Goal: Check status: Check status

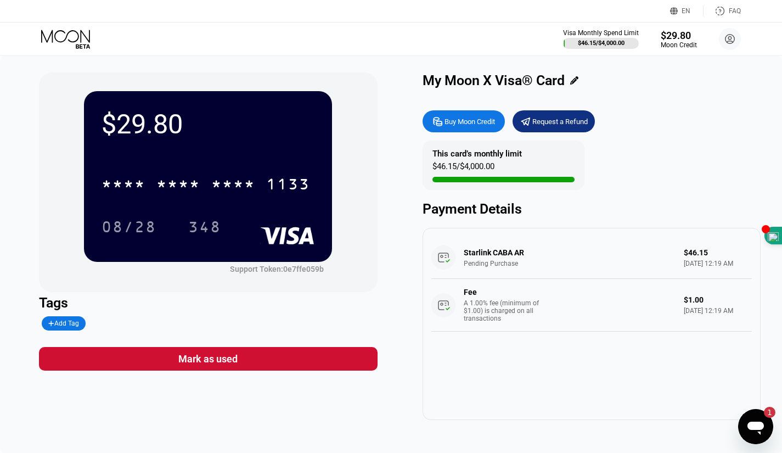
click at [518, 268] on div "Starlink CABA AR Pending Purchase $46.15 Sep 24, 2025 12:19 AM Fee A 1.00% fee …" at bounding box center [591, 284] width 321 height 95
click at [493, 261] on div "Starlink CABA AR Pending Purchase $46.15 Sep 24, 2025 12:19 AM Fee A 1.00% fee …" at bounding box center [591, 284] width 321 height 95
click at [692, 263] on div "Starlink CABA AR Pending Purchase $46.15 Sep 24, 2025 12:19 AM Fee A 1.00% fee …" at bounding box center [591, 284] width 321 height 95
click at [690, 254] on div "Starlink CABA AR Pending Purchase $46.15 Sep 24, 2025 12:19 AM Fee A 1.00% fee …" at bounding box center [591, 284] width 321 height 95
click at [756, 425] on icon "Open messaging window, 1 unread message" at bounding box center [756, 428] width 16 height 13
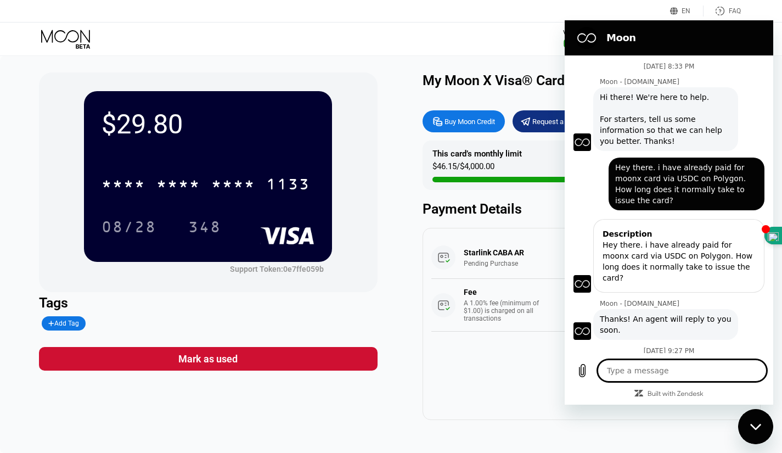
scroll to position [113, 0]
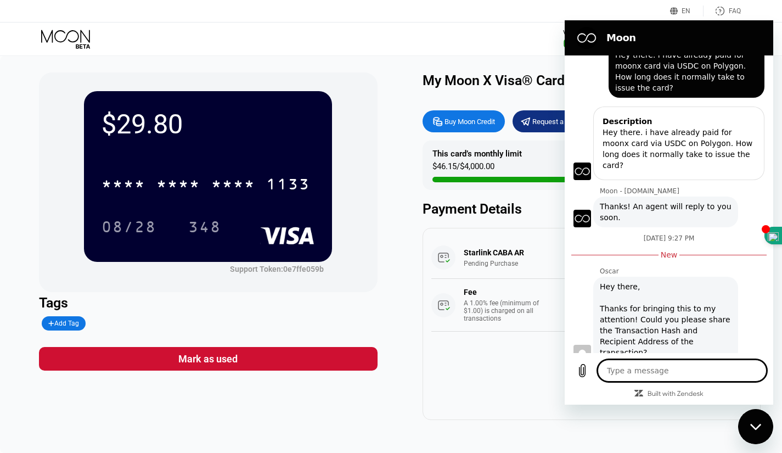
click at [521, 402] on div "Starlink CABA AR Pending Purchase $46.15 Sep 24, 2025 12:19 AM Fee A 1.00% fee …" at bounding box center [592, 324] width 338 height 192
click at [751, 439] on div "Close messaging window" at bounding box center [755, 426] width 33 height 33
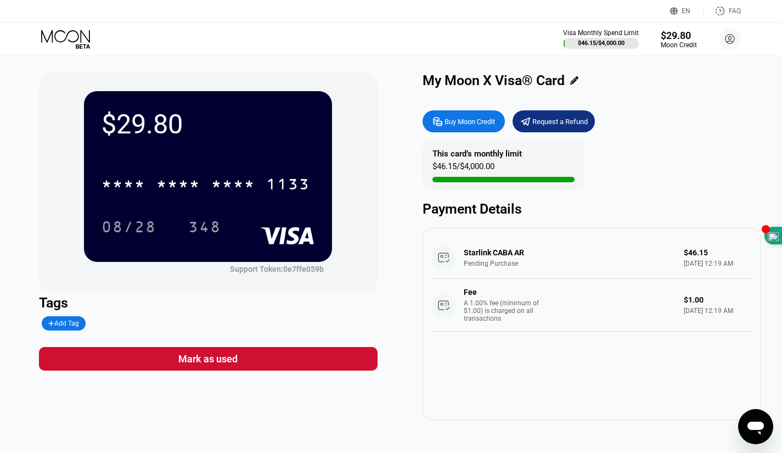
click at [444, 265] on div "Starlink CABA AR Pending Purchase $46.15 Sep 24, 2025 12:19 AM Fee A 1.00% fee …" at bounding box center [591, 284] width 321 height 95
type textarea "x"
